Goal: Information Seeking & Learning: Check status

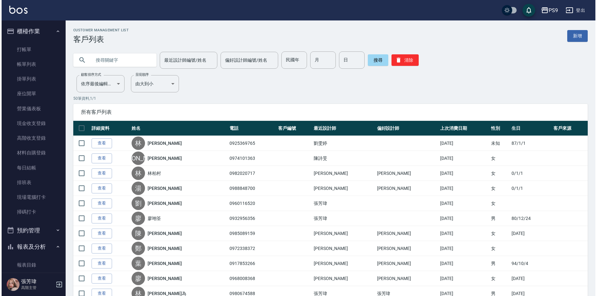
scroll to position [832, 0]
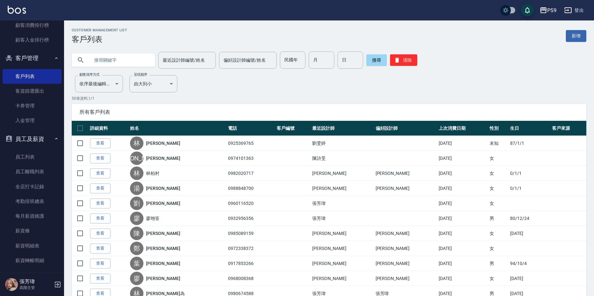
click at [99, 59] on input "text" at bounding box center [120, 60] width 60 height 17
type input "x"
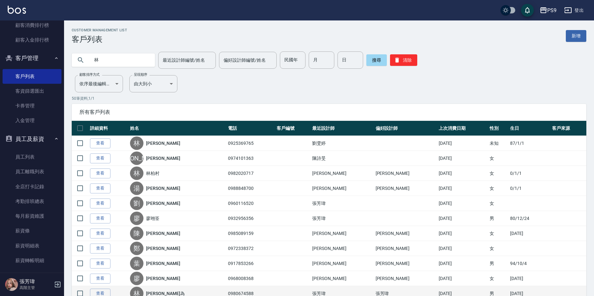
type input "林"
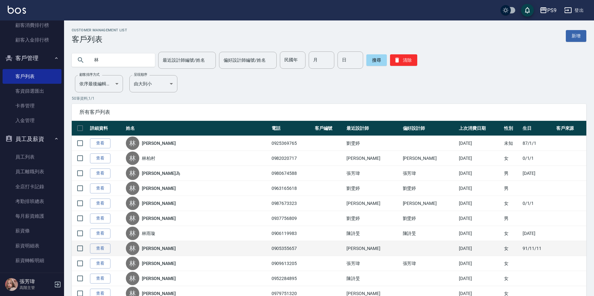
click at [162, 248] on link "[PERSON_NAME]" at bounding box center [159, 249] width 34 height 6
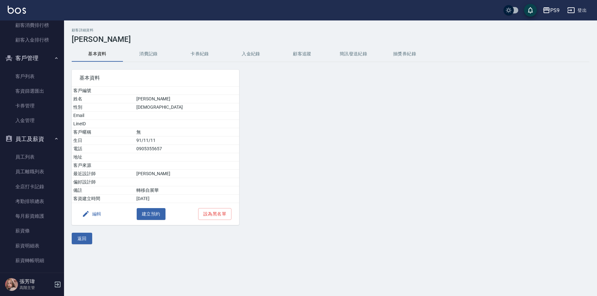
click at [248, 56] on button "入金紀錄" at bounding box center [250, 53] width 51 height 15
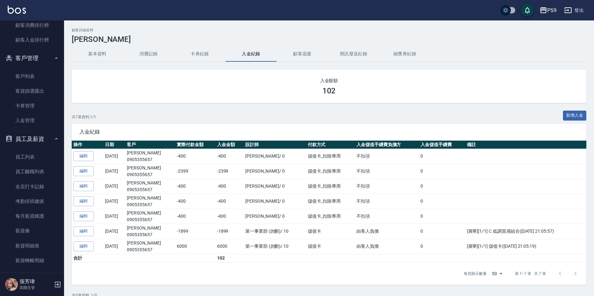
click at [148, 54] on button "消費記錄" at bounding box center [148, 53] width 51 height 15
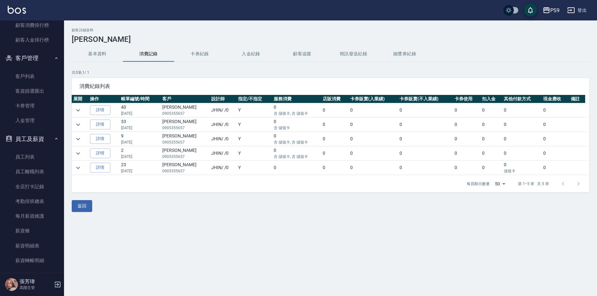
click at [205, 54] on button "卡券紀錄" at bounding box center [199, 53] width 51 height 15
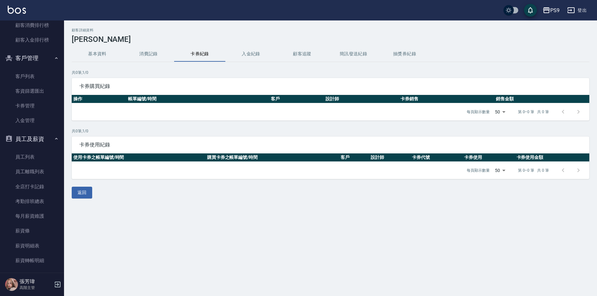
click at [100, 59] on button "基本資料" at bounding box center [97, 53] width 51 height 15
